Goal: Find specific page/section: Find specific page/section

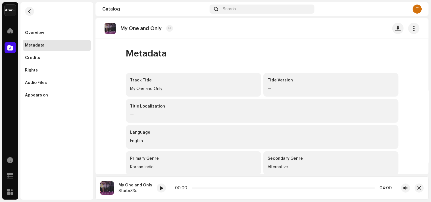
scroll to position [18, 0]
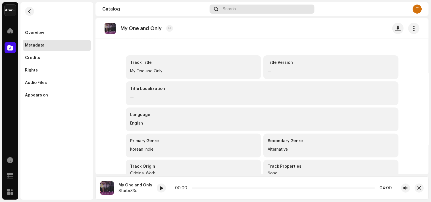
click at [245, 6] on div "Search" at bounding box center [262, 9] width 105 height 9
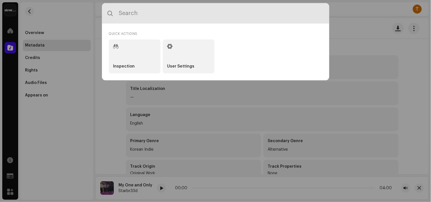
paste input "7316481296560"
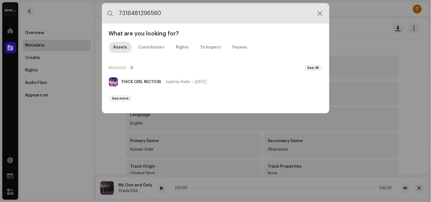
type input "7316481296560"
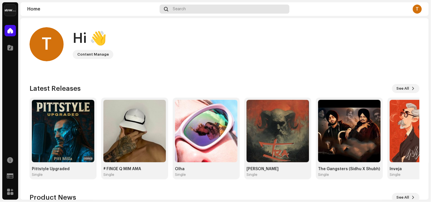
click at [187, 6] on div "Search" at bounding box center [225, 9] width 130 height 9
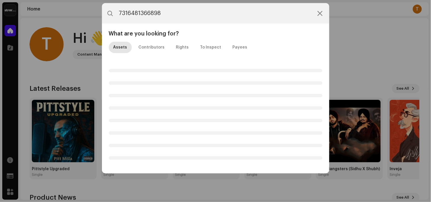
type input "7316481366898"
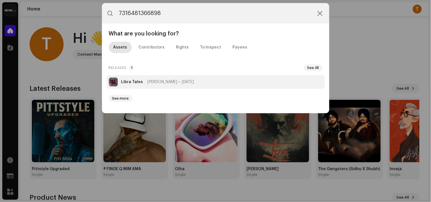
click at [243, 86] on li "Libra Tales [PERSON_NAME] [DATE]" at bounding box center [216, 82] width 218 height 14
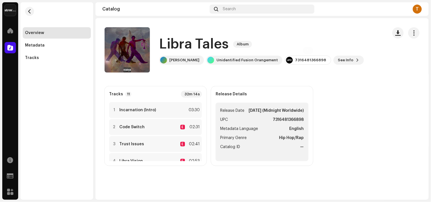
click at [300, 61] on div "7316481366898" at bounding box center [310, 60] width 31 height 5
copy re-o-release-hero "7316481366898 See Info"
click at [350, 62] on span "See Info" at bounding box center [346, 60] width 16 height 11
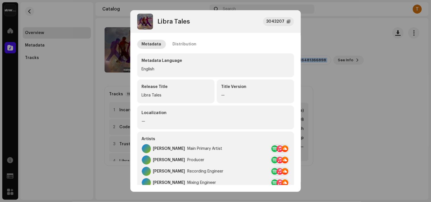
click at [186, 52] on div "Metadata Distribution Metadata Language English Release Title Libra Tales Title…" at bounding box center [215, 194] width 157 height 308
click at [187, 41] on div "Distribution" at bounding box center [185, 44] width 24 height 9
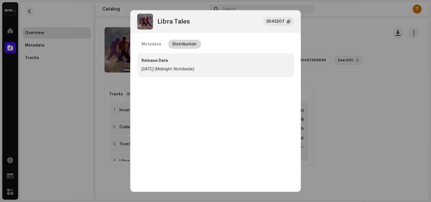
click at [197, 42] on p-tab "Distribution" at bounding box center [184, 44] width 33 height 9
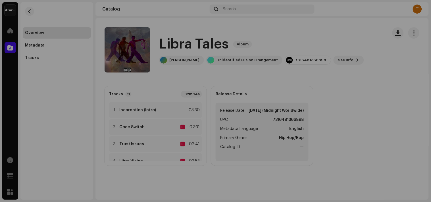
click at [345, 43] on div "Libra Tales 3043207 Metadata Distribution Release Date [DATE] (Midnight Worldwi…" at bounding box center [215, 101] width 431 height 202
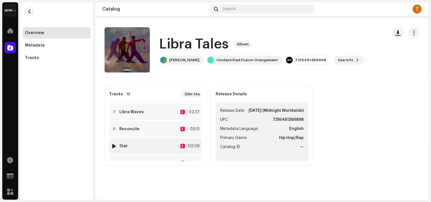
scroll to position [69, 0]
